Goal: Task Accomplishment & Management: Manage account settings

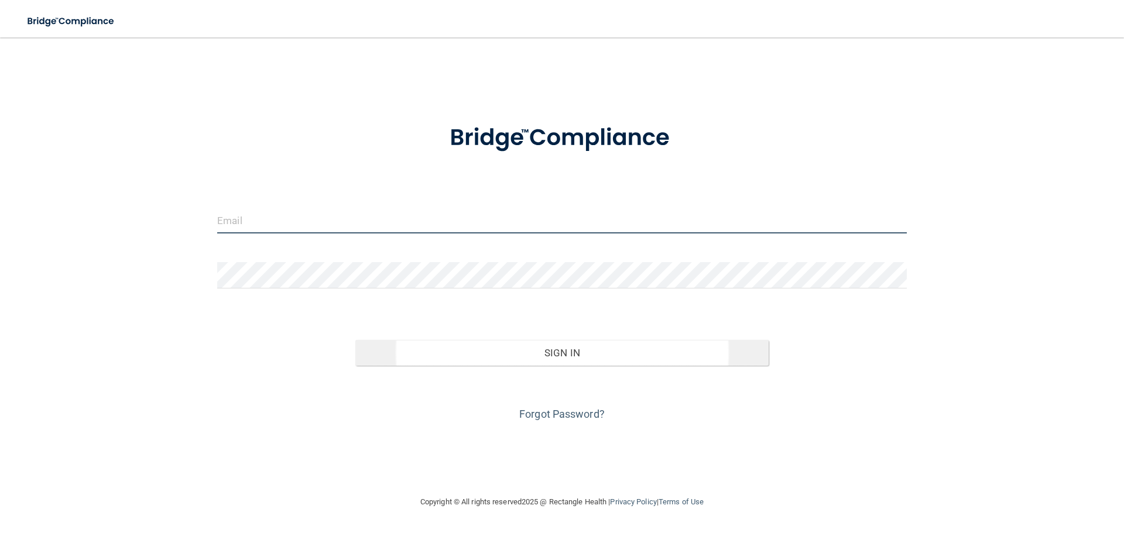
type input "[PERSON_NAME][EMAIL_ADDRESS][DOMAIN_NAME]"
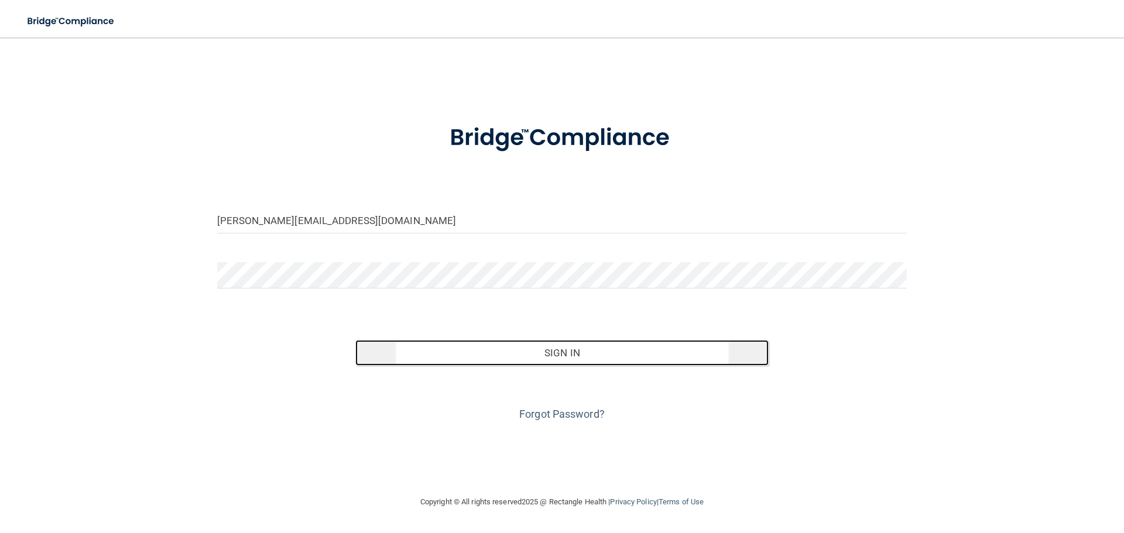
click at [572, 350] on button "Sign In" at bounding box center [562, 353] width 414 height 26
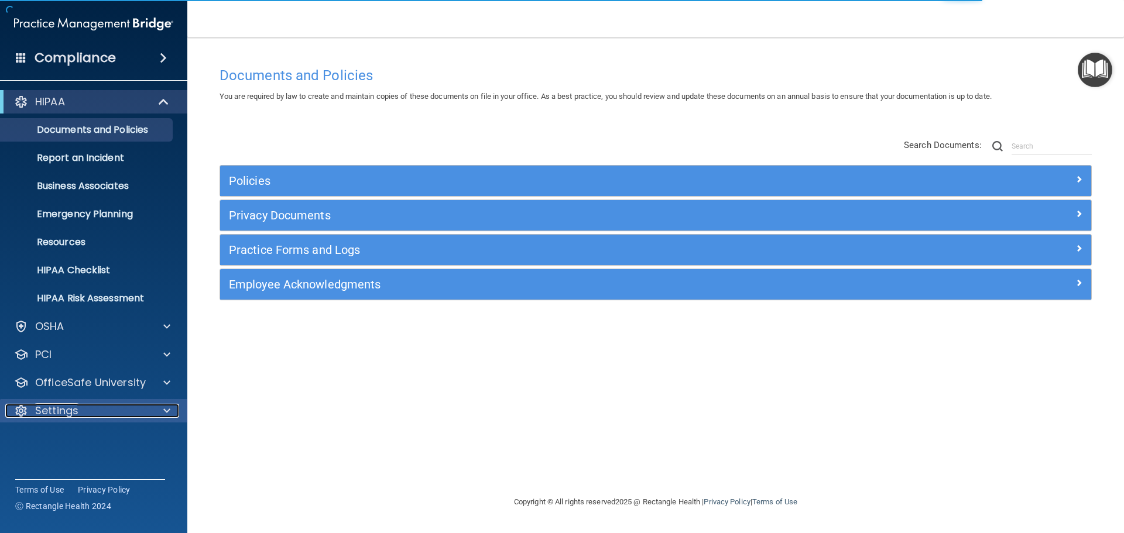
click at [174, 410] on div at bounding box center [164, 411] width 29 height 14
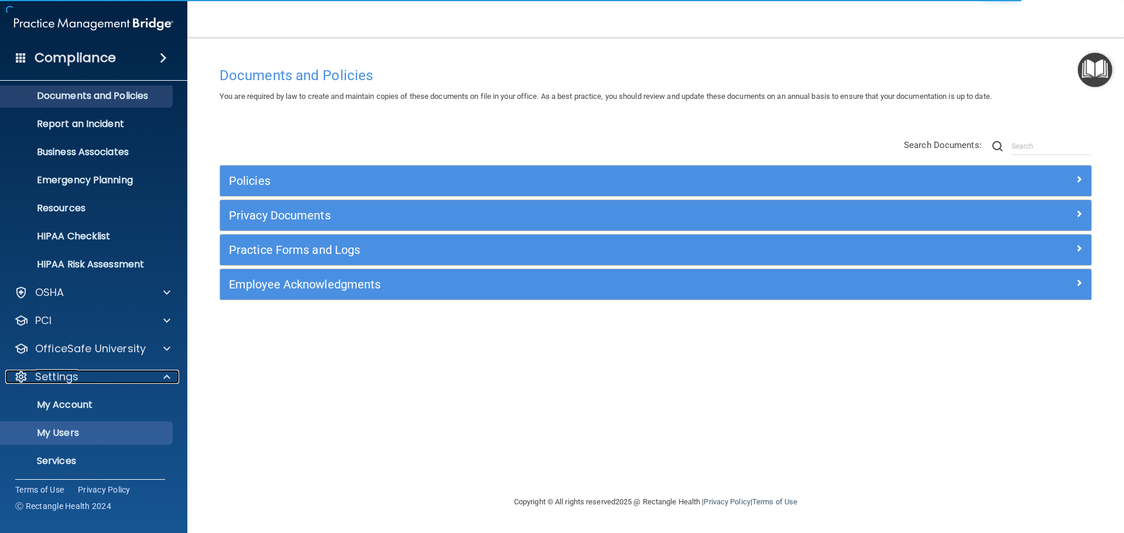
scroll to position [65, 0]
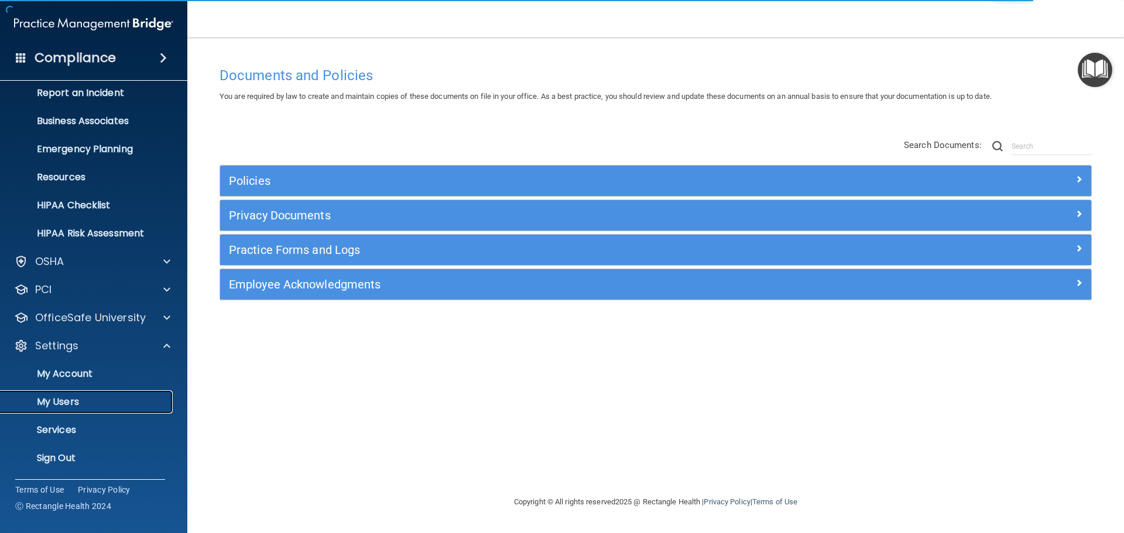
click at [73, 407] on p "My Users" at bounding box center [88, 402] width 160 height 12
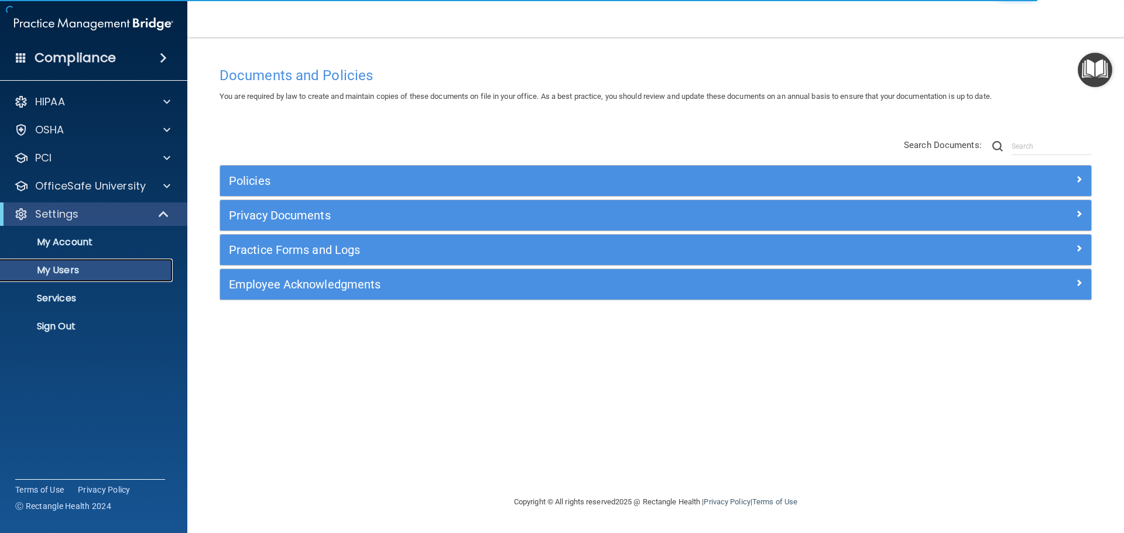
select select "20"
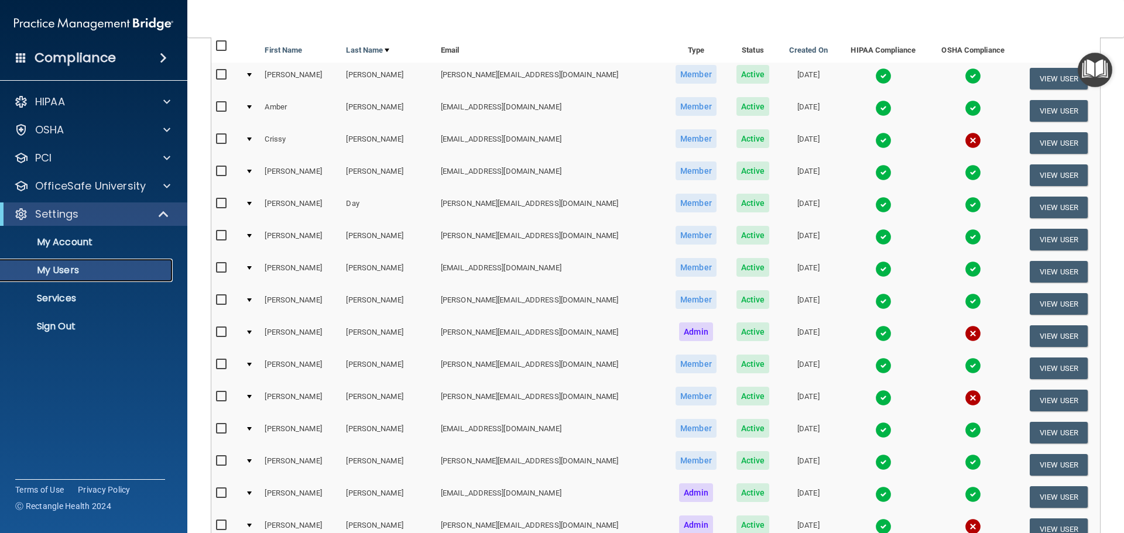
scroll to position [78, 0]
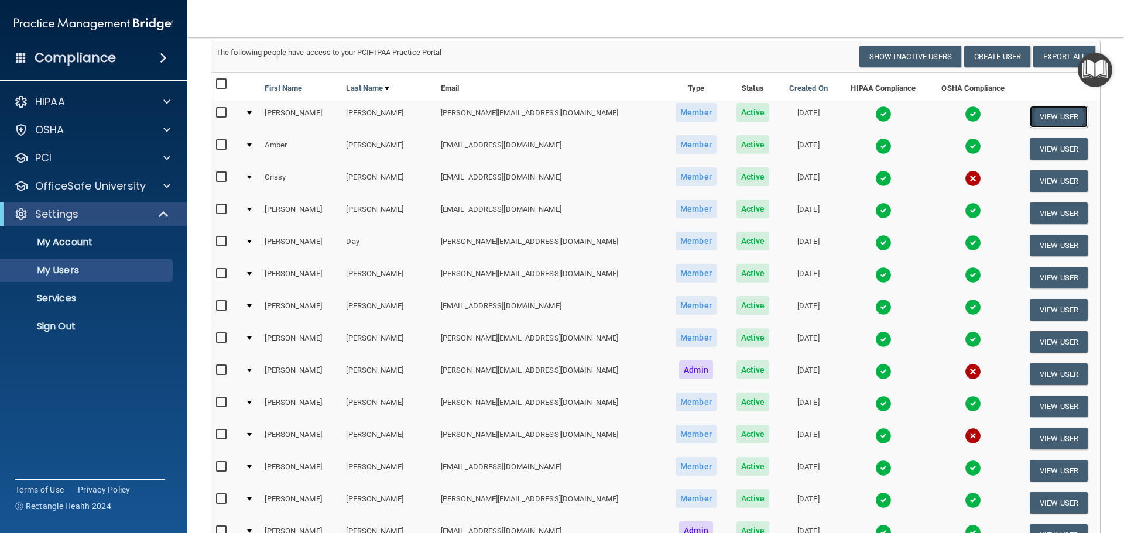
click at [1044, 109] on button "View User" at bounding box center [1059, 117] width 58 height 22
